Goal: Transaction & Acquisition: Purchase product/service

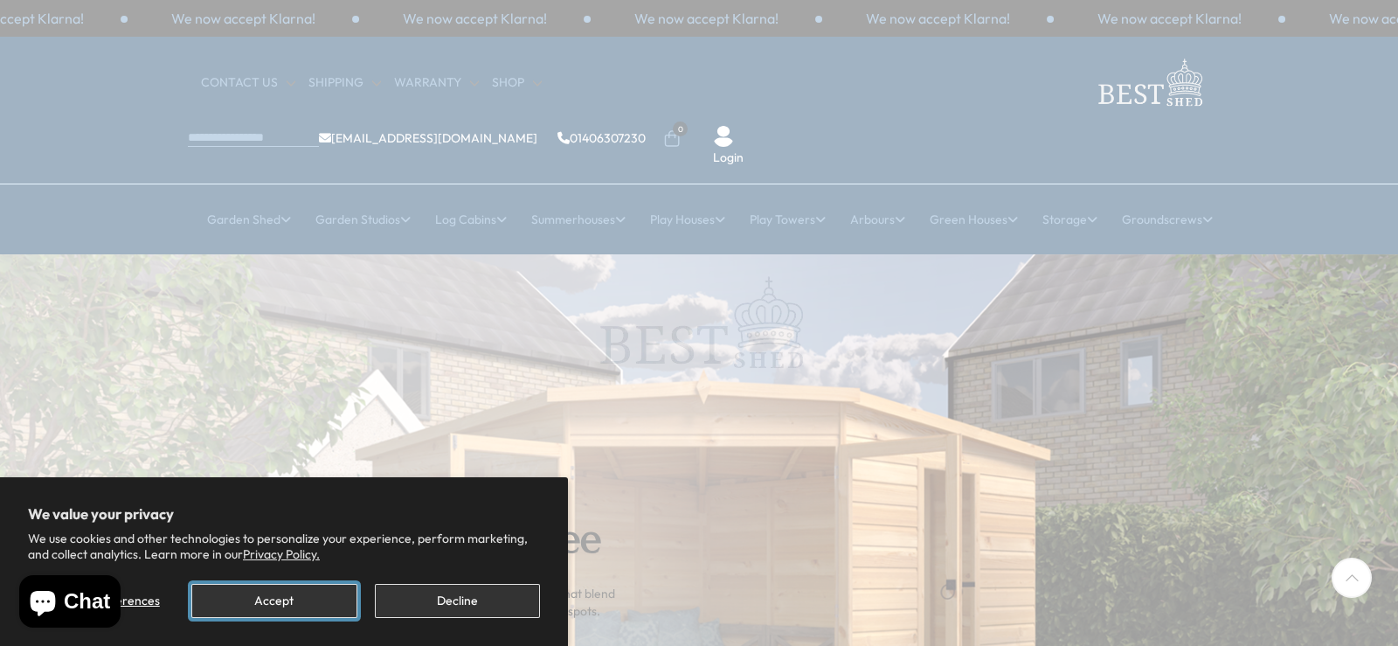
click at [350, 590] on button "Accept" at bounding box center [273, 601] width 165 height 34
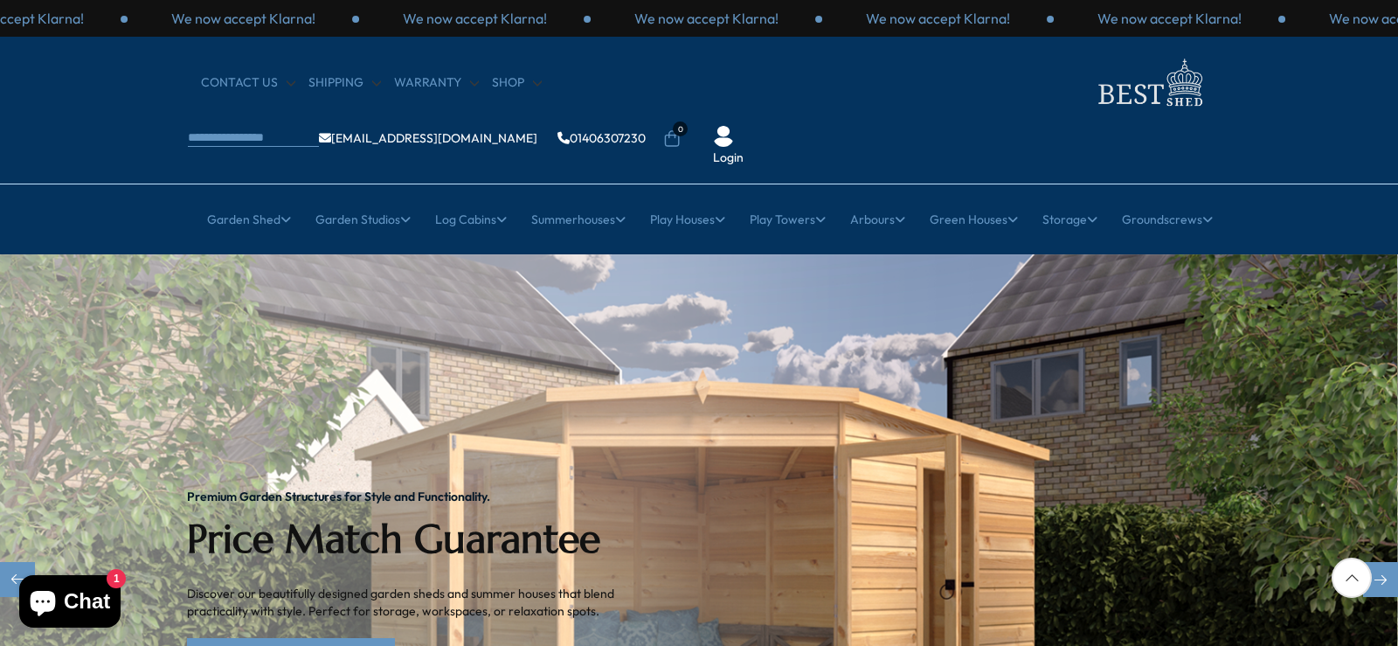
click at [1240, 286] on img "1 / 2" at bounding box center [698, 580] width 1398 height 653
click at [267, 638] on link "Explore Our Collection" at bounding box center [291, 655] width 208 height 34
click at [336, 638] on link "Explore Our Collection" at bounding box center [292, 655] width 208 height 34
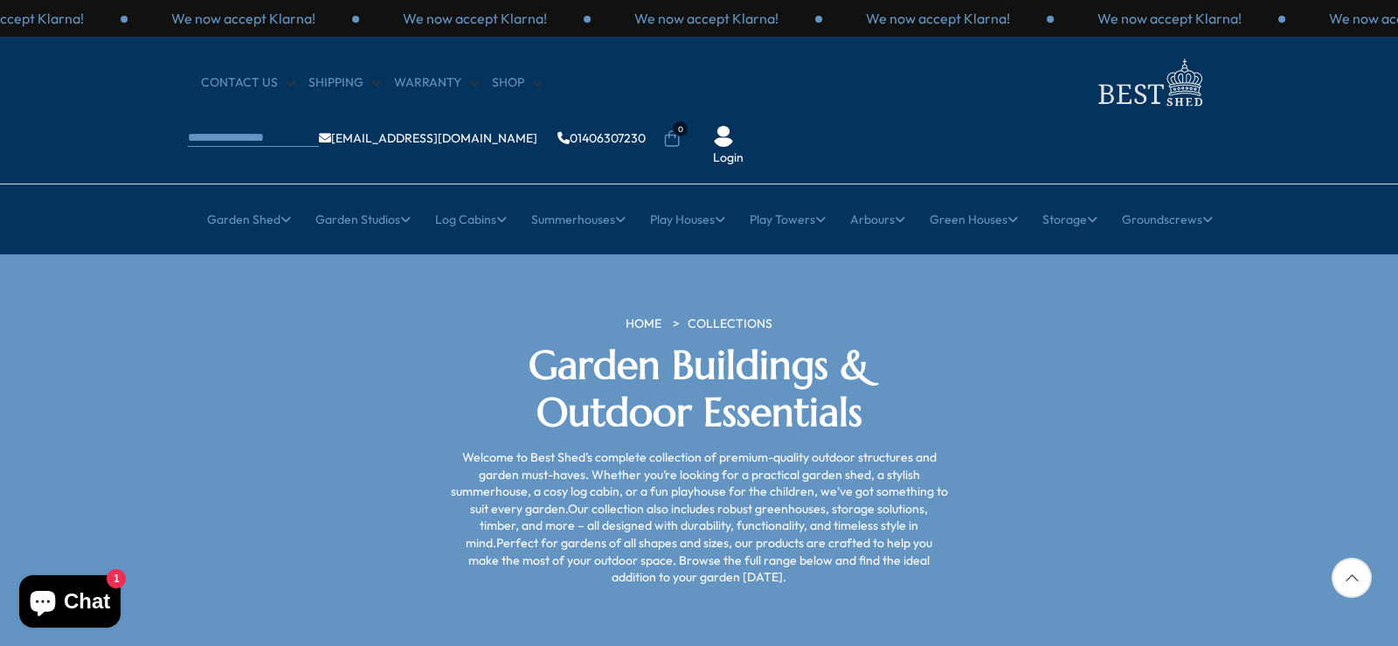
click at [1362, 579] on icon at bounding box center [1352, 578] width 40 height 40
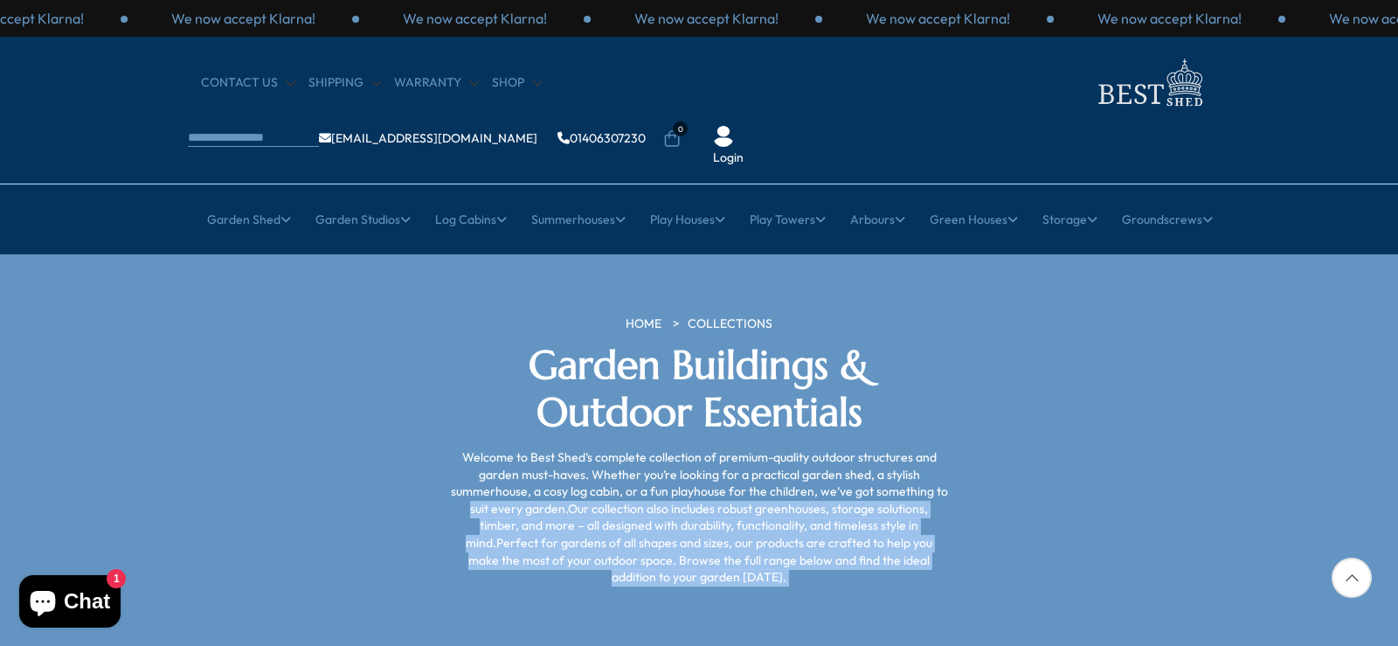
drag, startPoint x: 1274, startPoint y: 606, endPoint x: 1259, endPoint y: 434, distance: 171.9
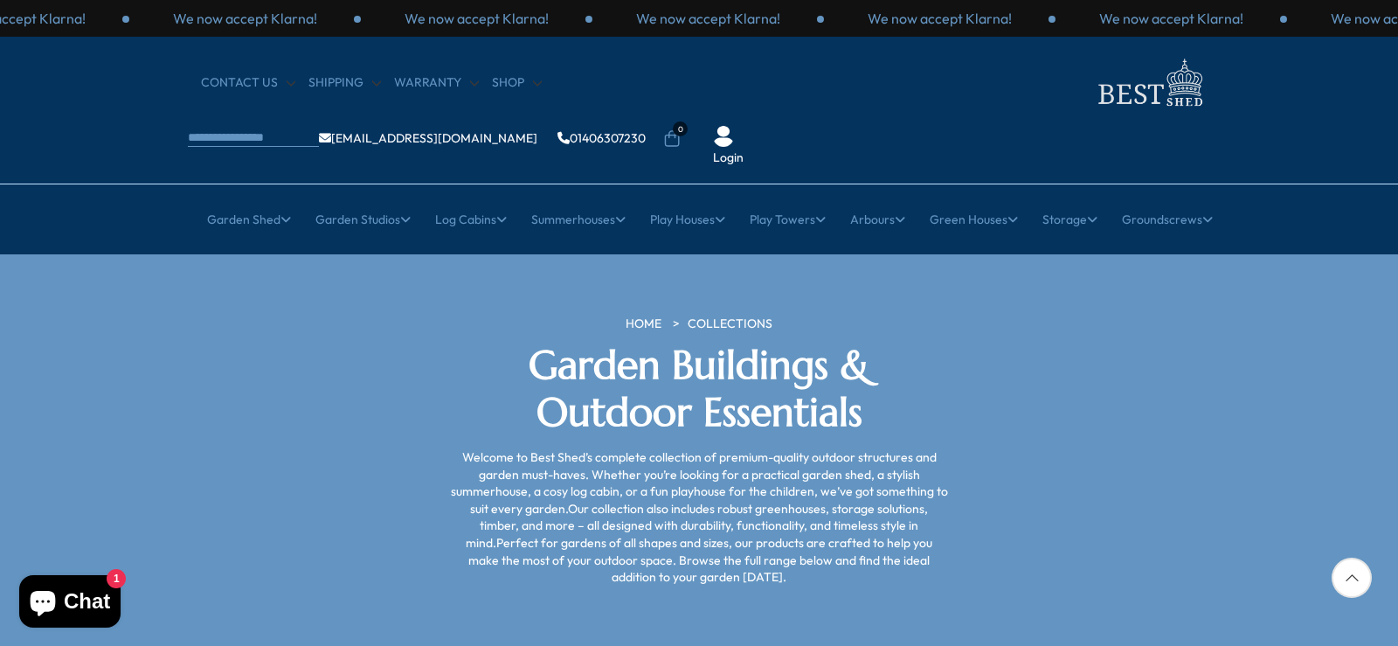
click at [1351, 584] on div at bounding box center [1352, 578] width 40 height 40
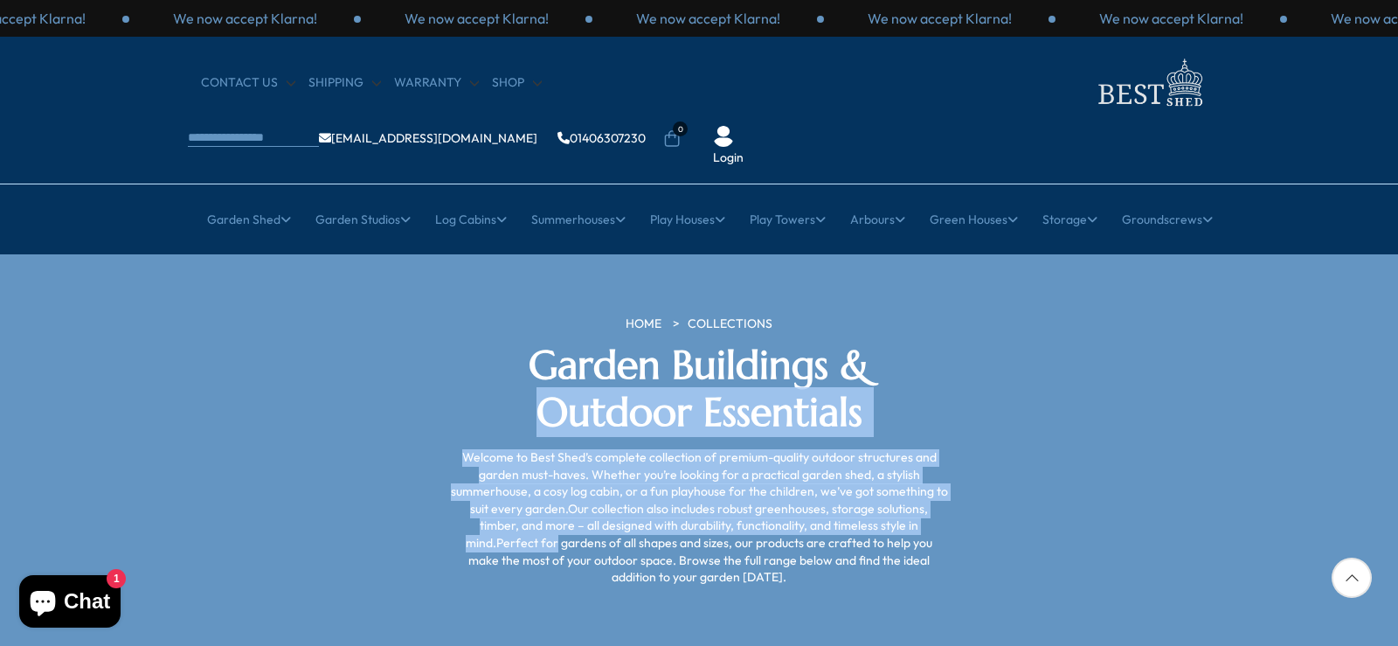
drag, startPoint x: 1107, startPoint y: 477, endPoint x: 1104, endPoint y: 302, distance: 175.7
click at [1104, 315] on div "HOME COLLECTIONS Garden Buildings & Outdoor Essentials Welcome to Best Shed’s c…" at bounding box center [699, 450] width 1049 height 270
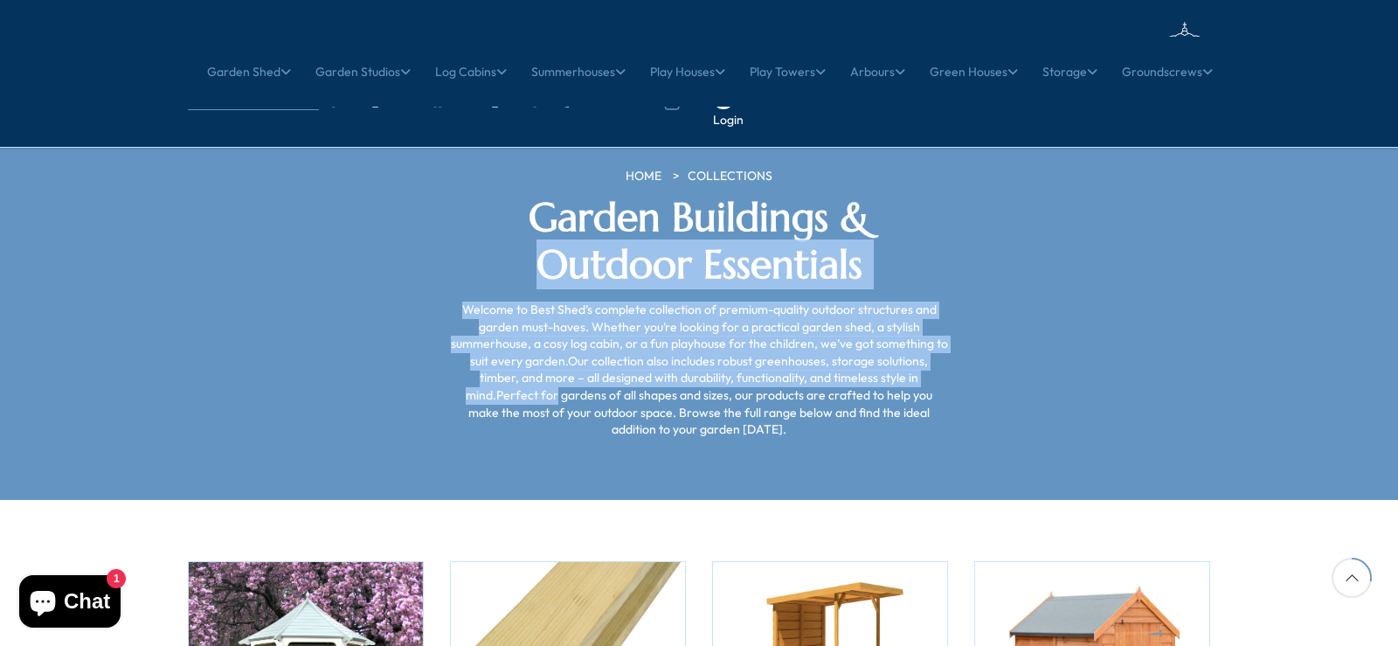
scroll to position [565, 0]
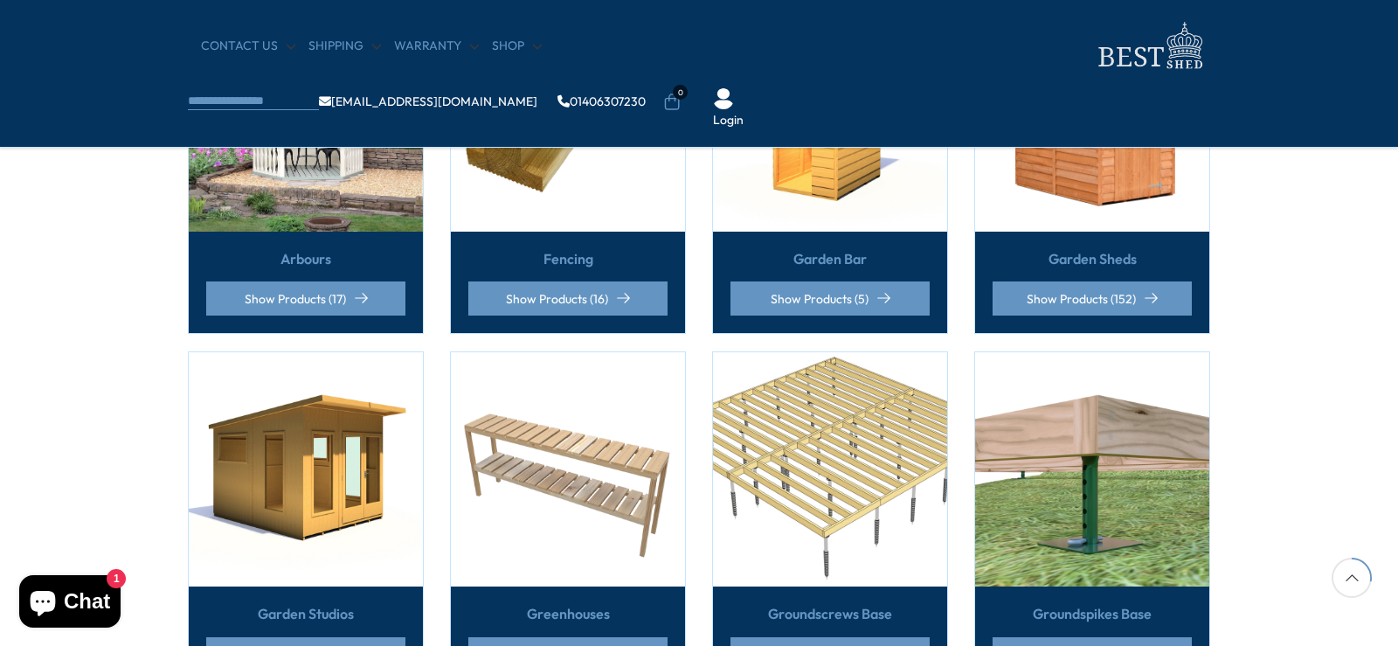
click at [1348, 571] on icon at bounding box center [1352, 578] width 40 height 40
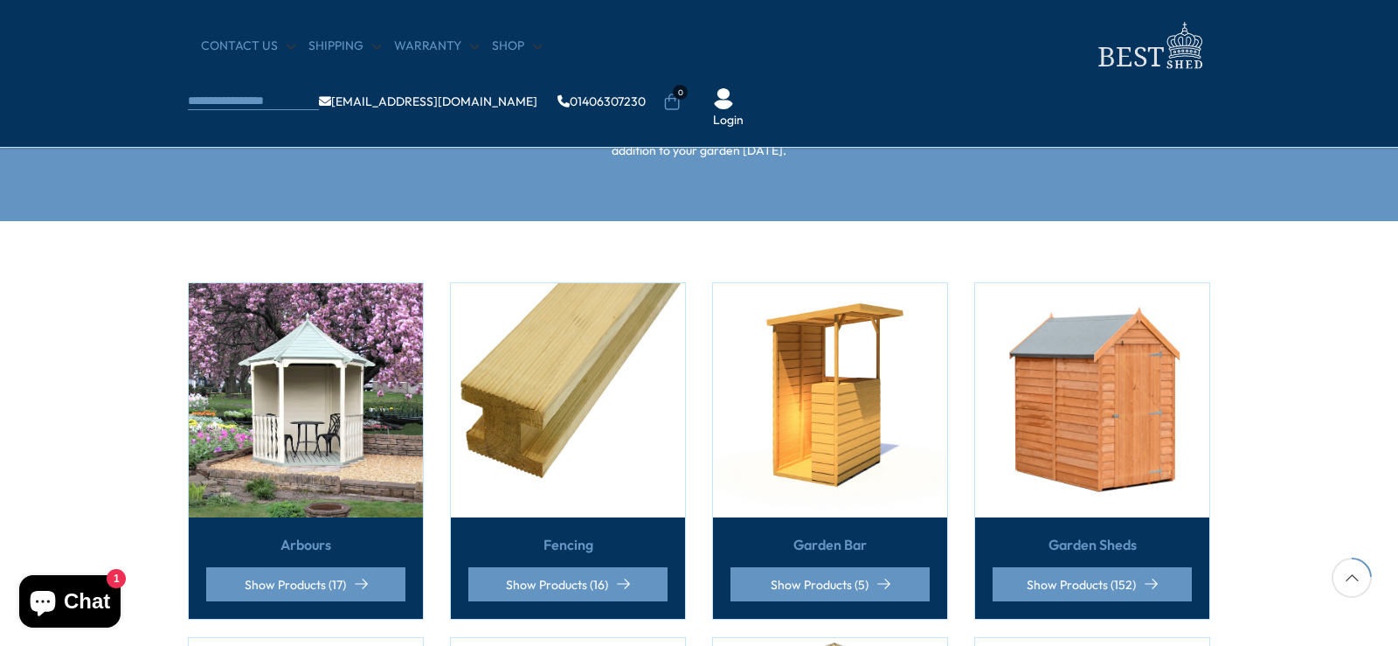
click at [1348, 571] on icon at bounding box center [1352, 578] width 40 height 40
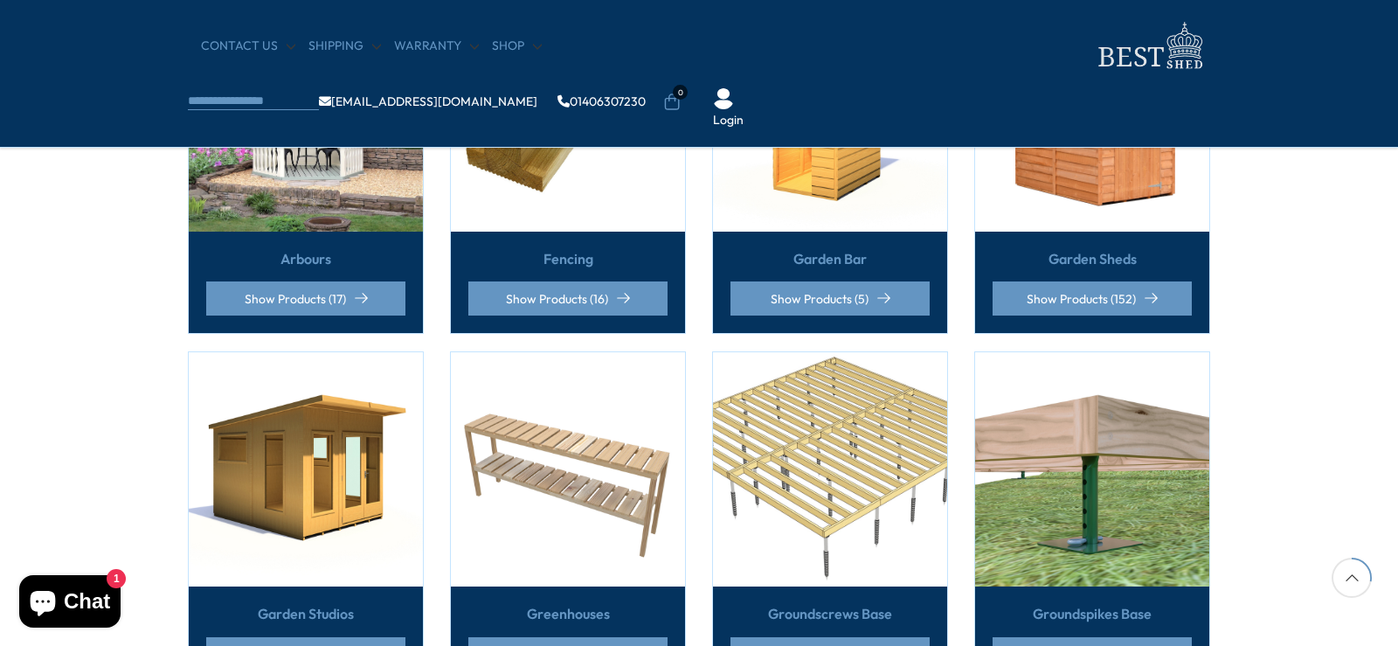
click at [1120, 498] on img at bounding box center [1092, 469] width 234 height 234
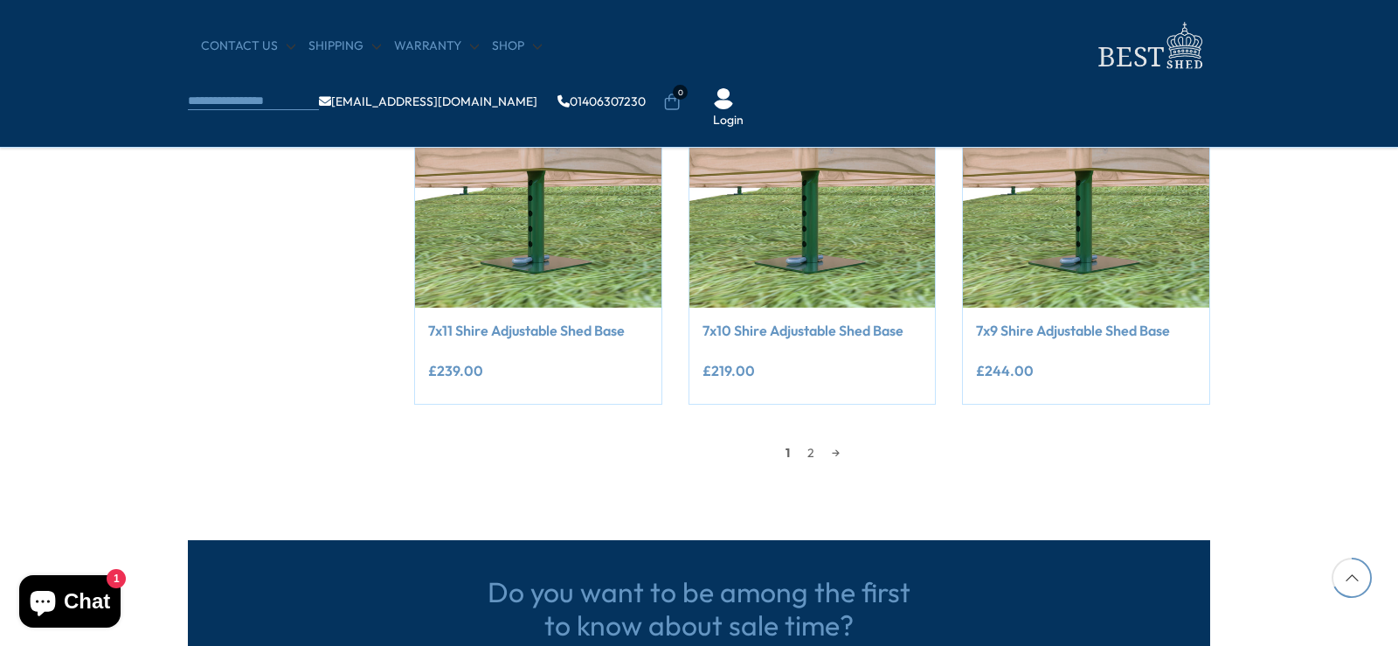
scroll to position [1492, 0]
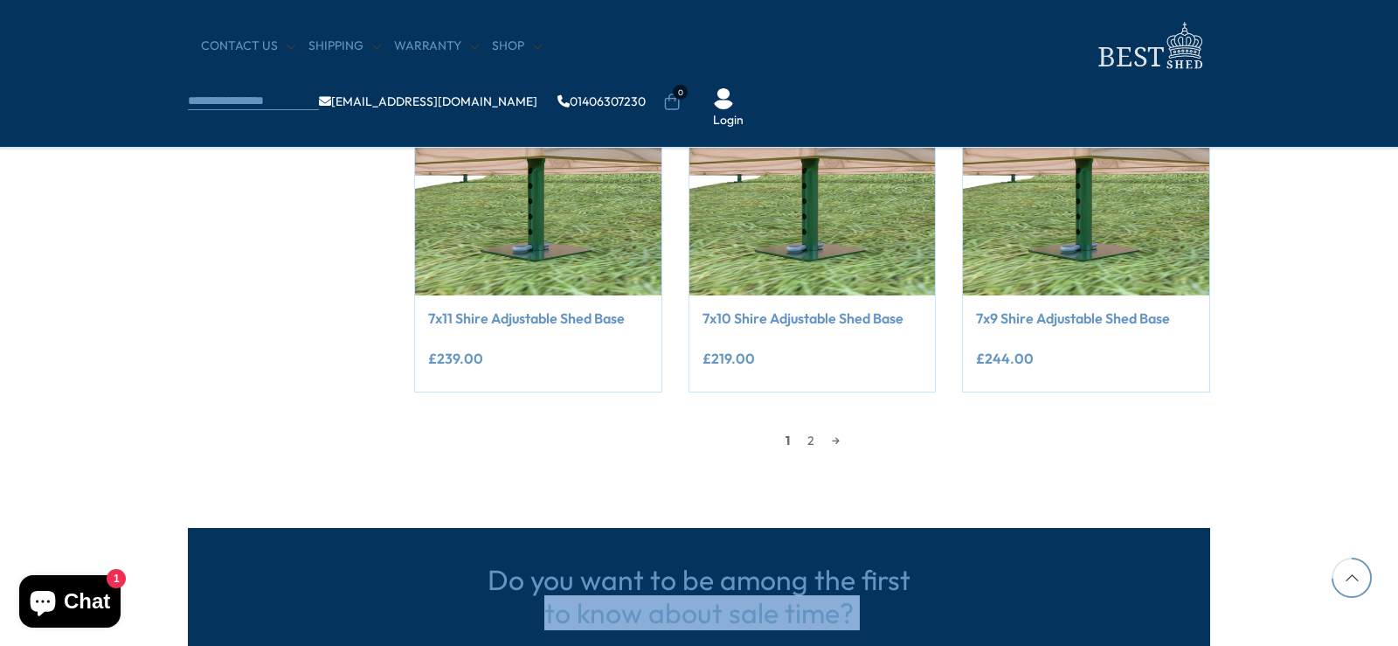
drag, startPoint x: 1305, startPoint y: 570, endPoint x: 953, endPoint y: 509, distance: 357.5
click at [807, 439] on link "2" at bounding box center [811, 440] width 24 height 26
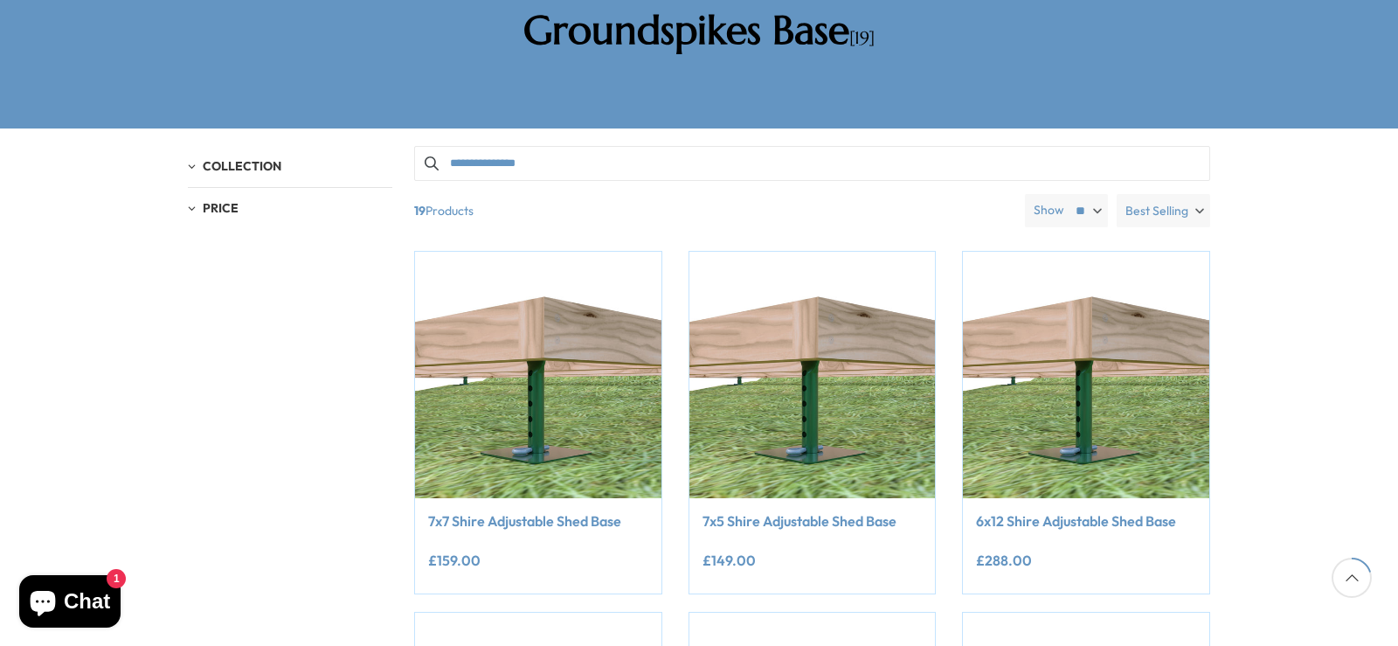
scroll to position [333, 0]
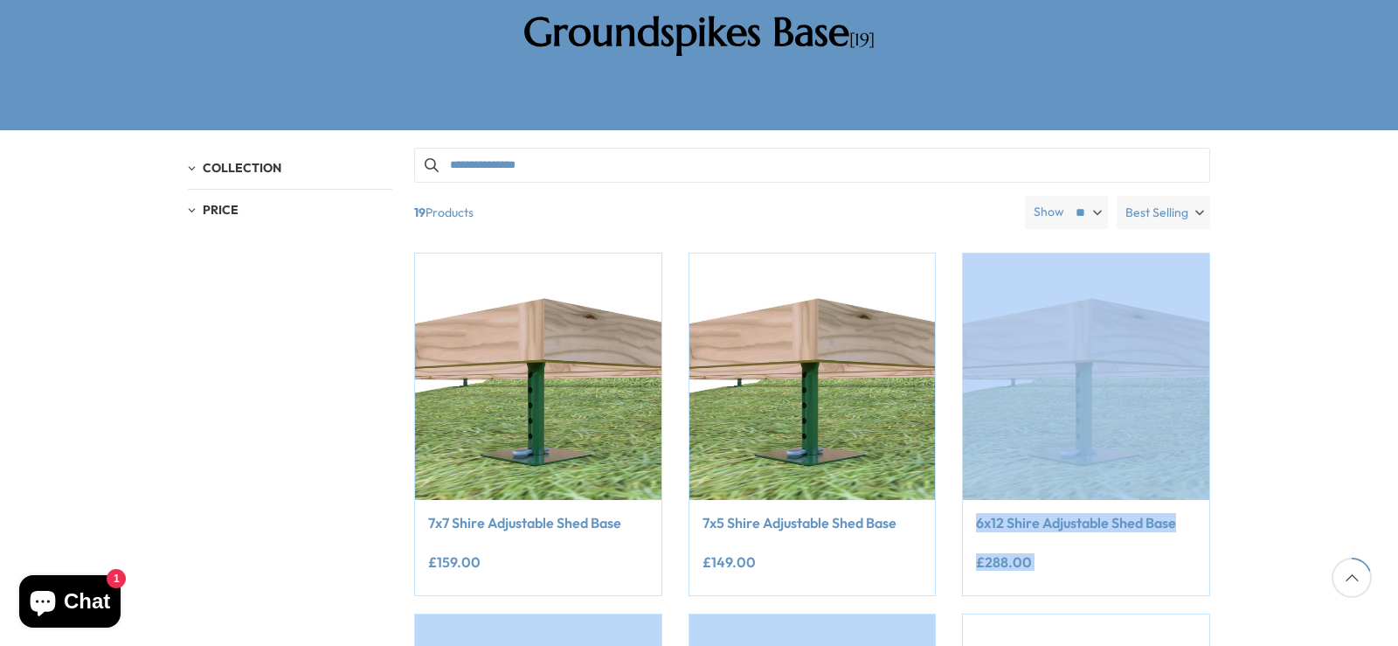
drag, startPoint x: 1270, startPoint y: 392, endPoint x: 1232, endPoint y: 575, distance: 187.3
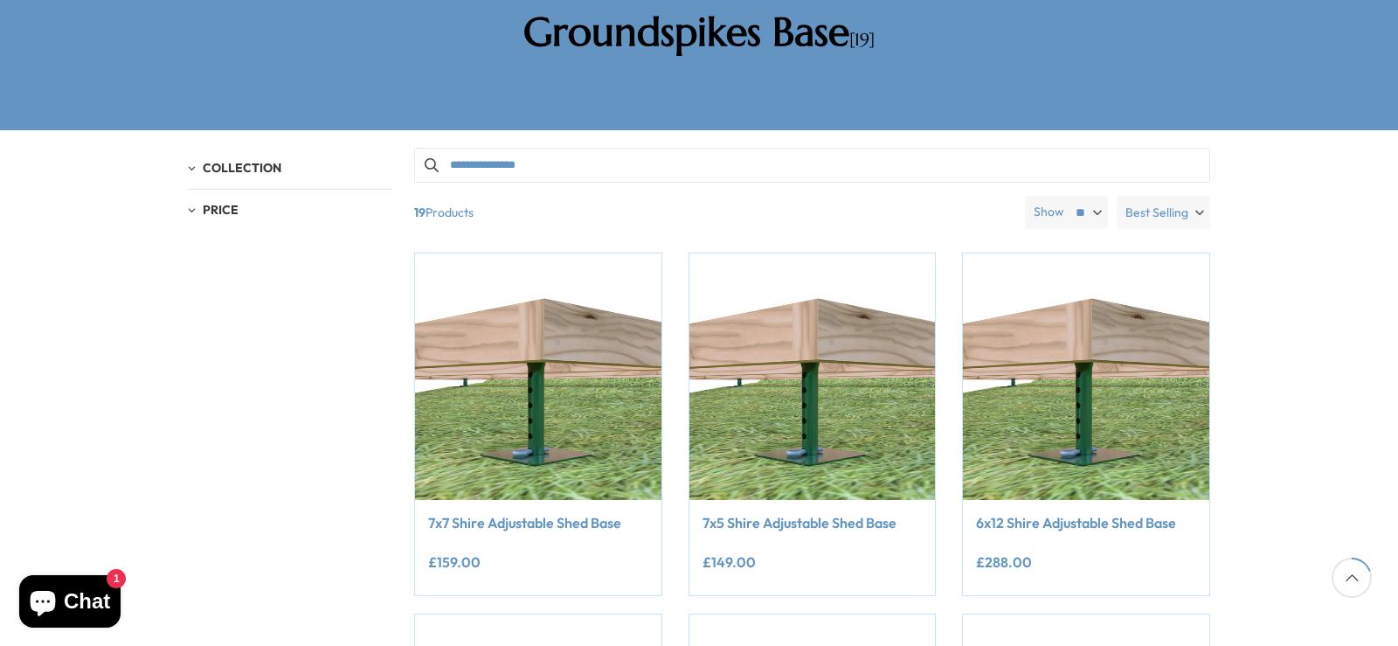
click at [1353, 573] on div at bounding box center [1352, 578] width 40 height 40
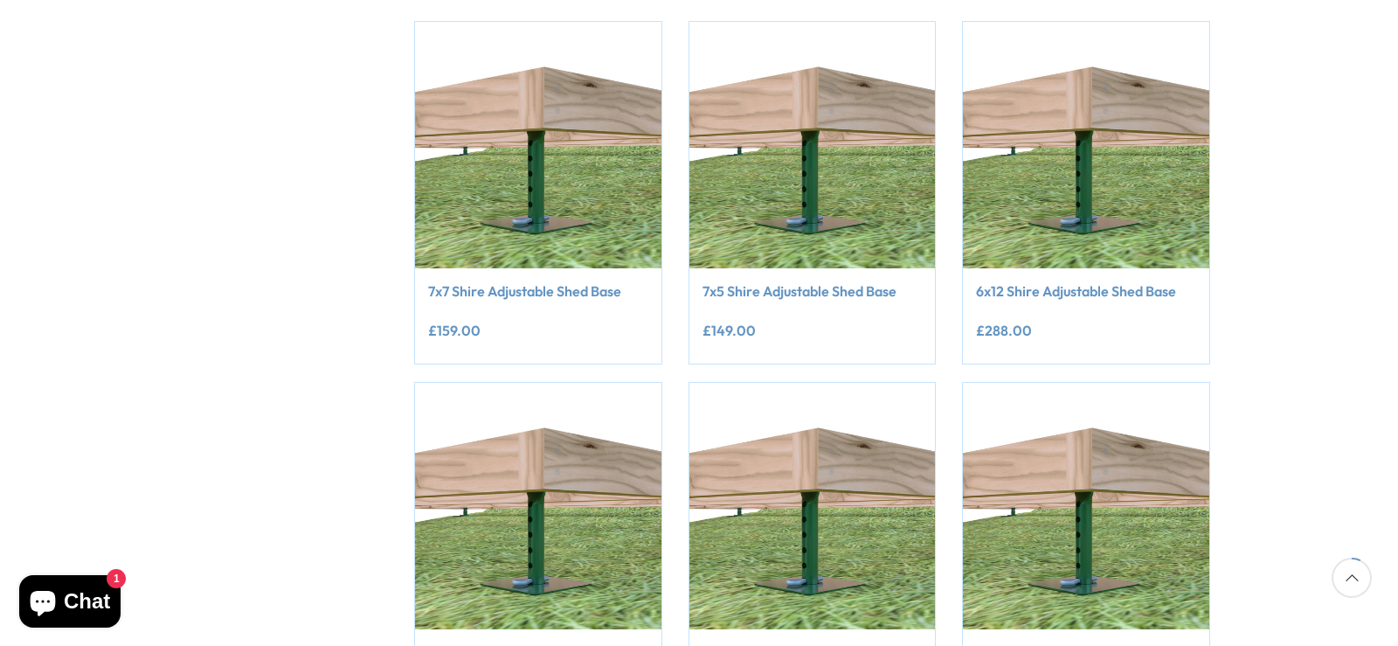
scroll to position [0, 0]
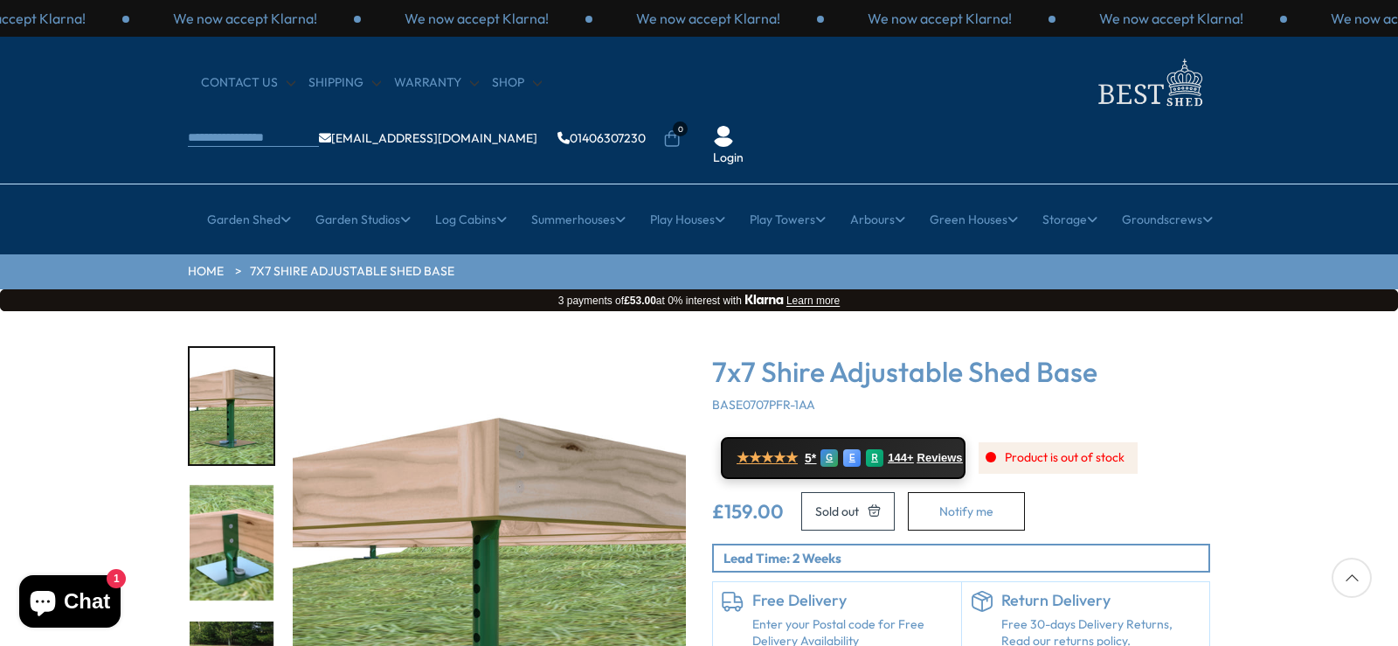
click at [220, 505] on img "2 / 5" at bounding box center [232, 543] width 84 height 116
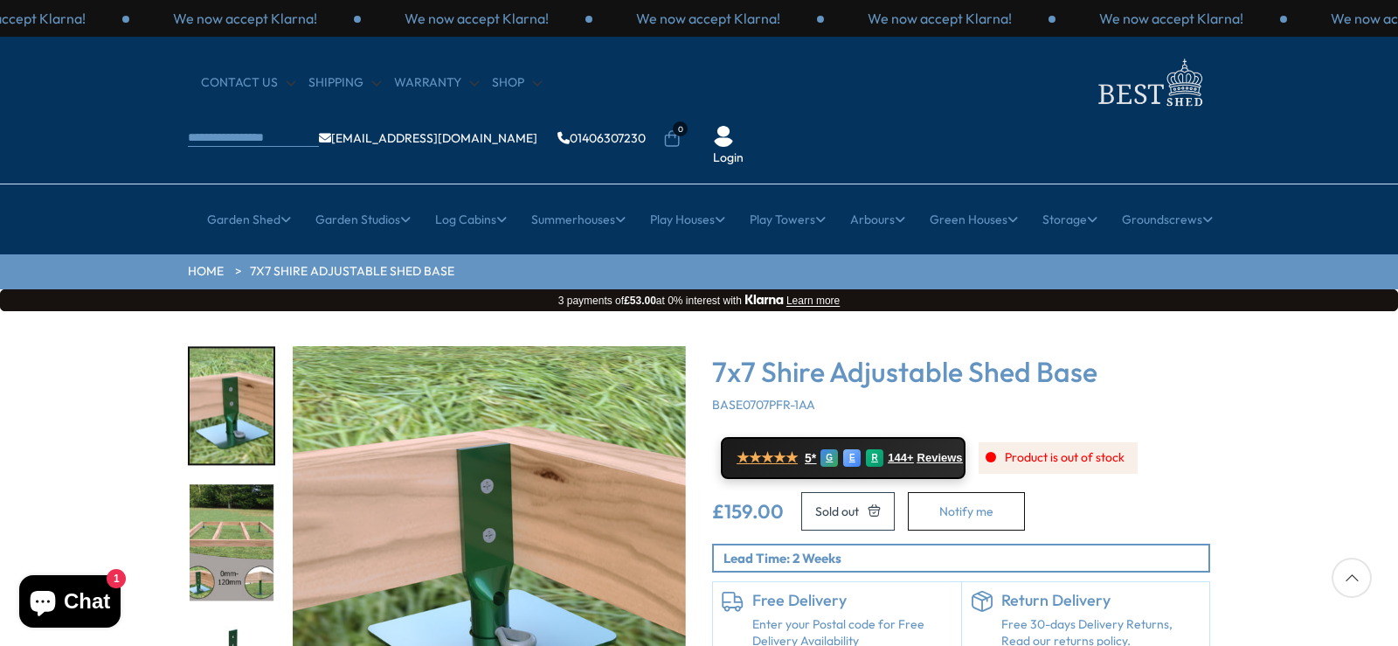
click at [230, 503] on img "3 / 5" at bounding box center [232, 543] width 84 height 116
